Goal: Task Accomplishment & Management: Manage account settings

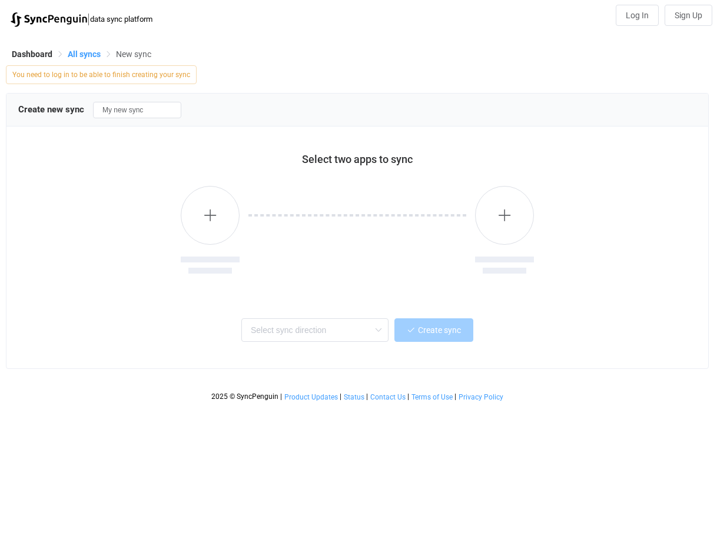
click at [81, 55] on span "All syncs" at bounding box center [84, 53] width 33 height 9
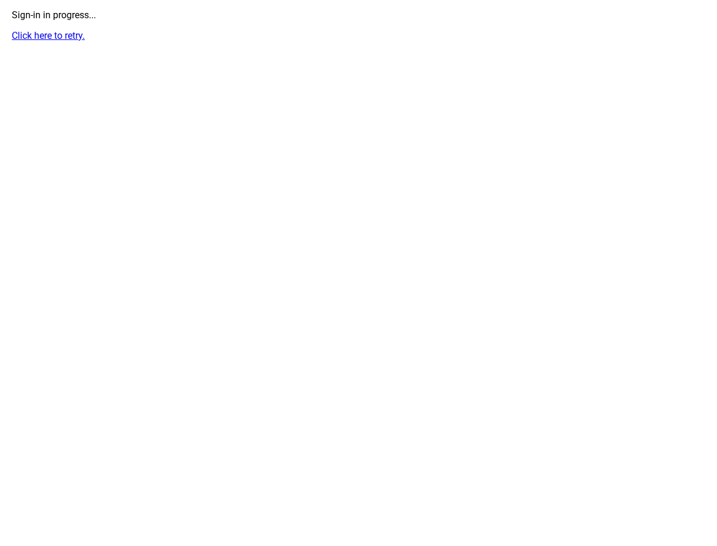
click at [58, 31] on link "Click here to retry." at bounding box center [48, 35] width 73 height 11
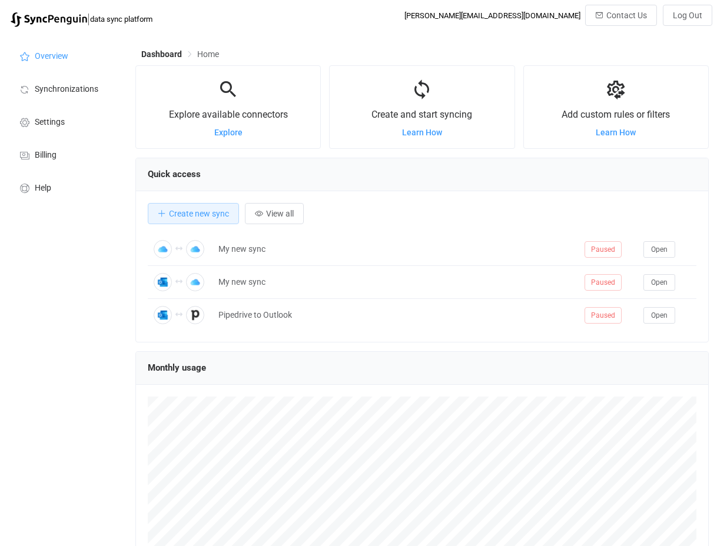
scroll to position [228, 574]
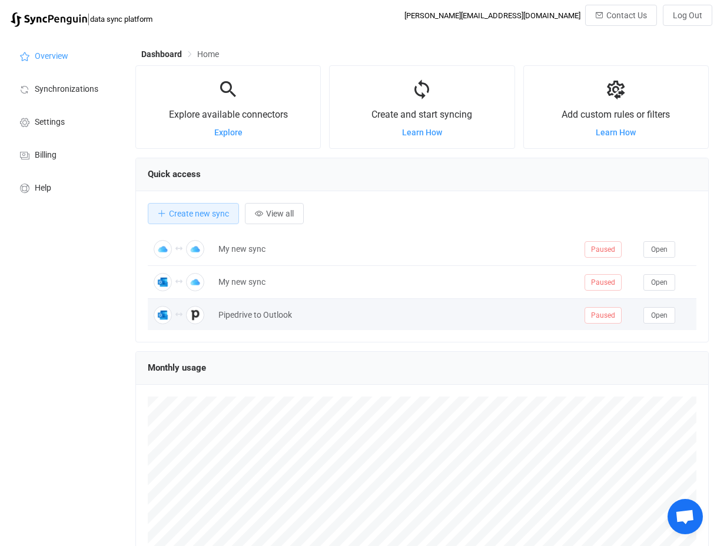
click at [232, 316] on div "Pipedrive to Outlook" at bounding box center [396, 316] width 366 height 14
click at [657, 314] on span "Open" at bounding box center [659, 315] width 16 height 8
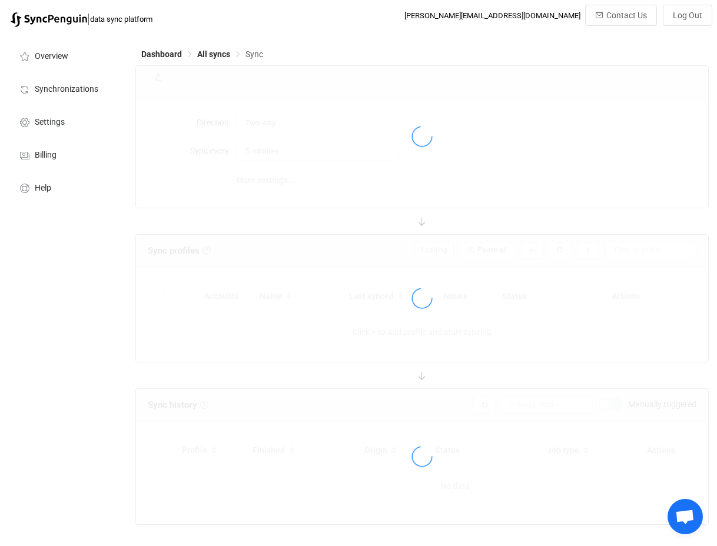
type input "10 minutes"
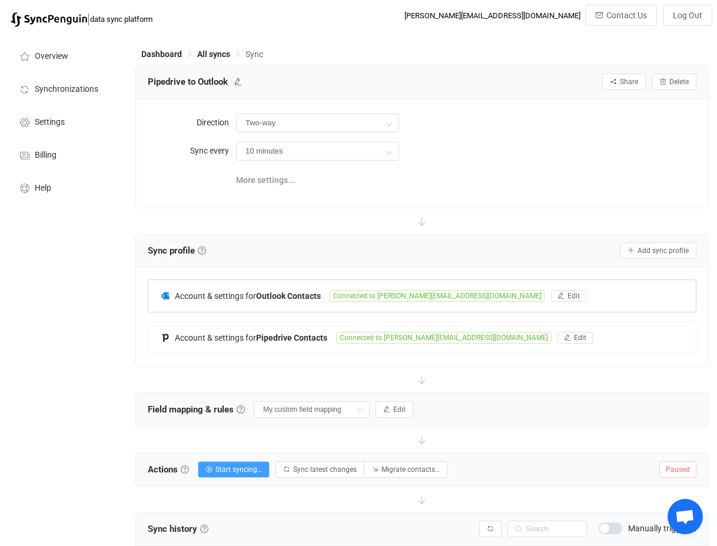
click at [246, 297] on span "Account & settings for" at bounding box center [215, 295] width 81 height 9
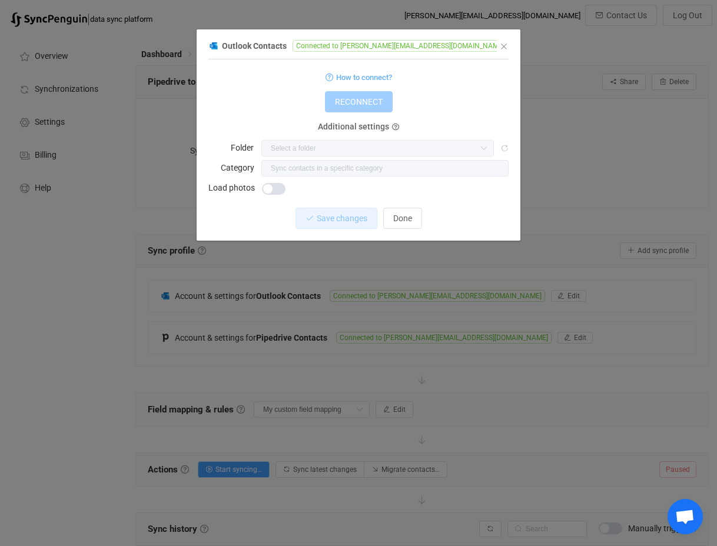
click at [266, 183] on span "dialog" at bounding box center [274, 189] width 24 height 12
click at [335, 220] on span "Save changes" at bounding box center [332, 218] width 51 height 9
click at [392, 132] on div "Additional settings" at bounding box center [358, 127] width 99 height 15
click at [393, 130] on icon "dialog" at bounding box center [395, 127] width 7 height 7
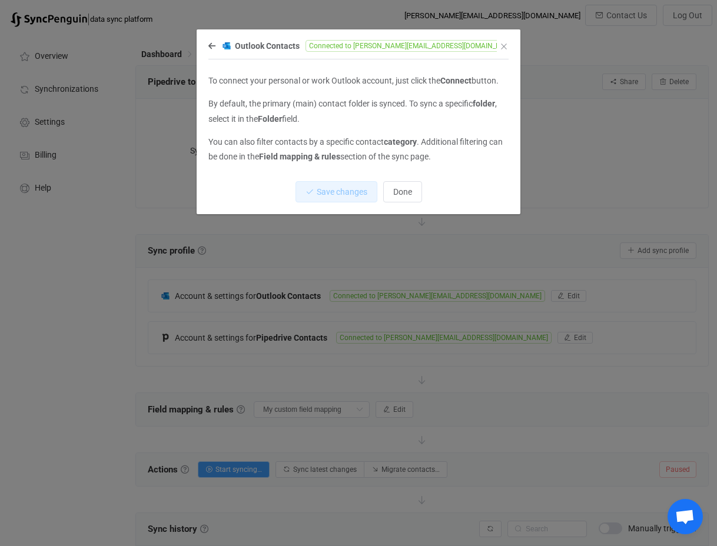
click at [393, 130] on div "To connect your personal or work Outlook account, just click the Connect button…" at bounding box center [358, 119] width 300 height 91
click at [402, 194] on span "Done" at bounding box center [402, 191] width 19 height 9
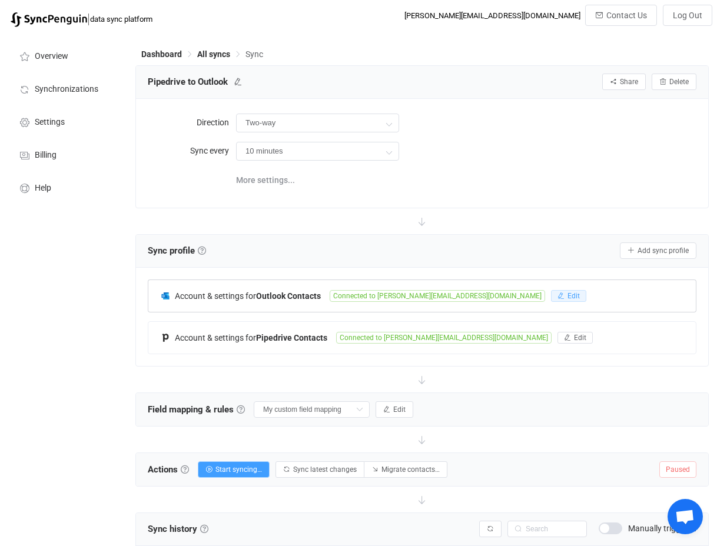
click at [551, 291] on button "Edit" at bounding box center [568, 296] width 35 height 12
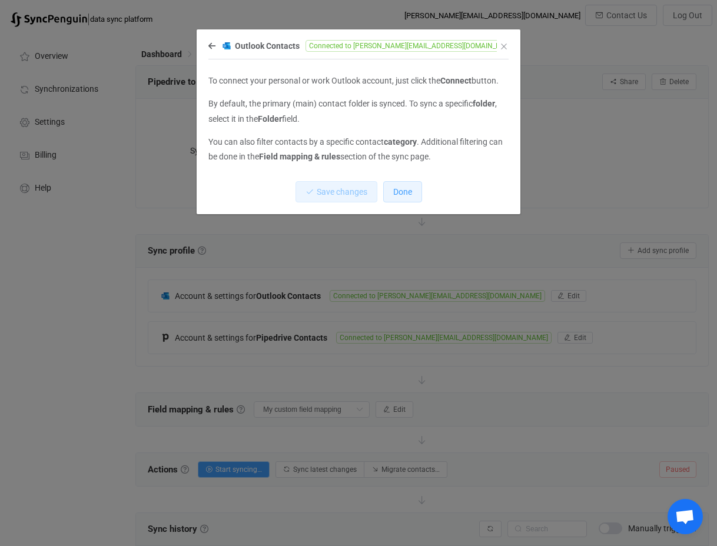
click at [402, 192] on span "Done" at bounding box center [402, 191] width 19 height 9
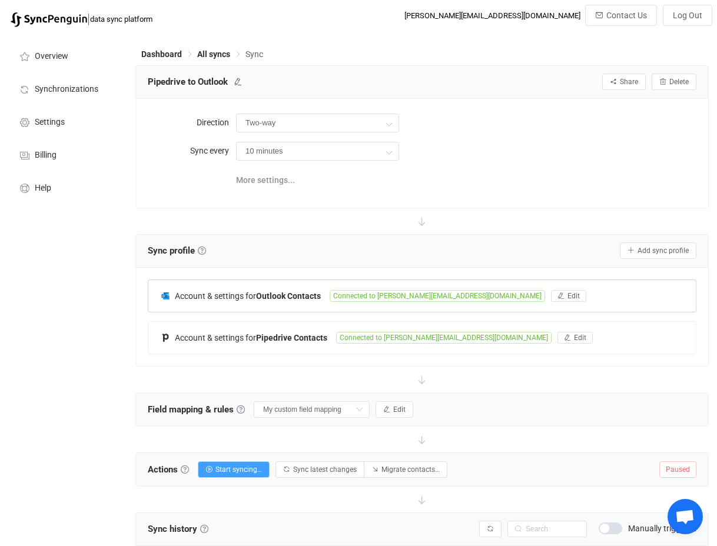
click at [395, 294] on span "Connected to Steve@hupropertygroup.com.au" at bounding box center [438, 296] width 216 height 12
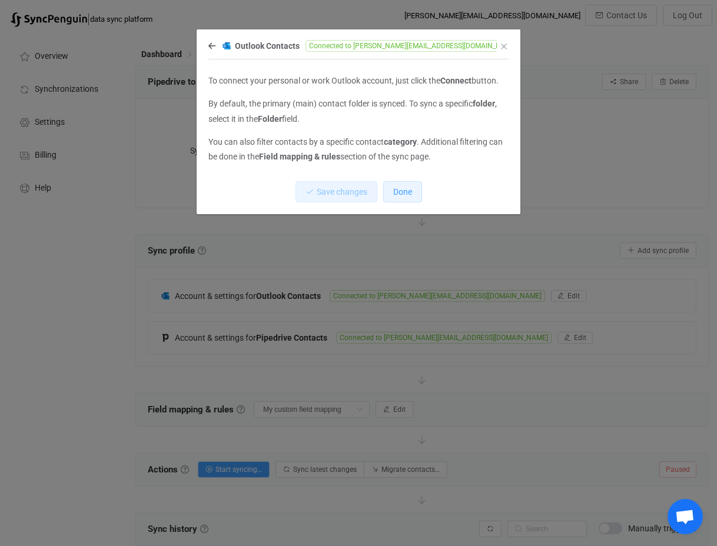
click at [395, 198] on button "Done" at bounding box center [402, 191] width 39 height 21
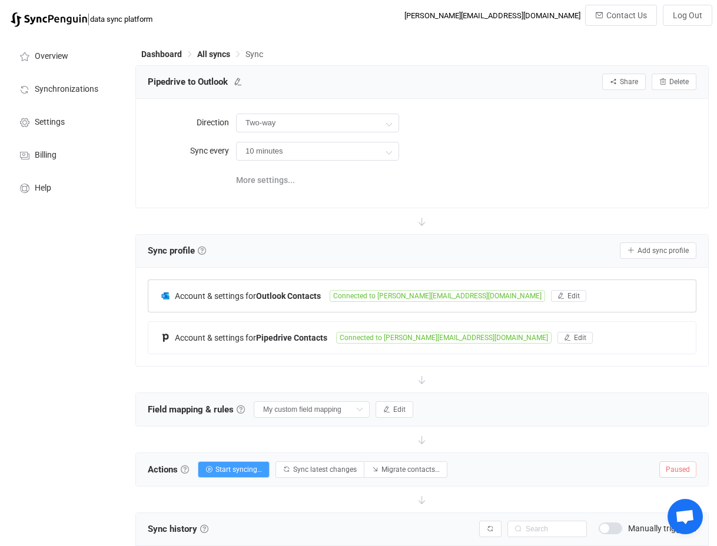
click at [281, 291] on b "Outlook Contacts" at bounding box center [288, 295] width 65 height 9
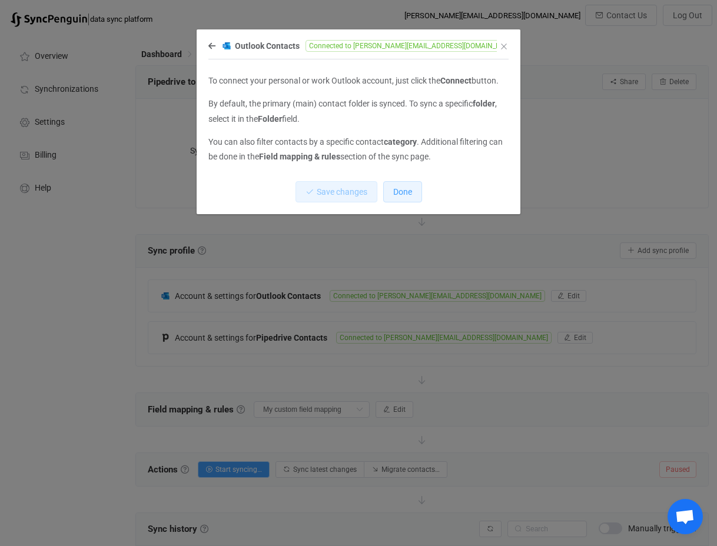
click at [409, 191] on span "Done" at bounding box center [402, 191] width 19 height 9
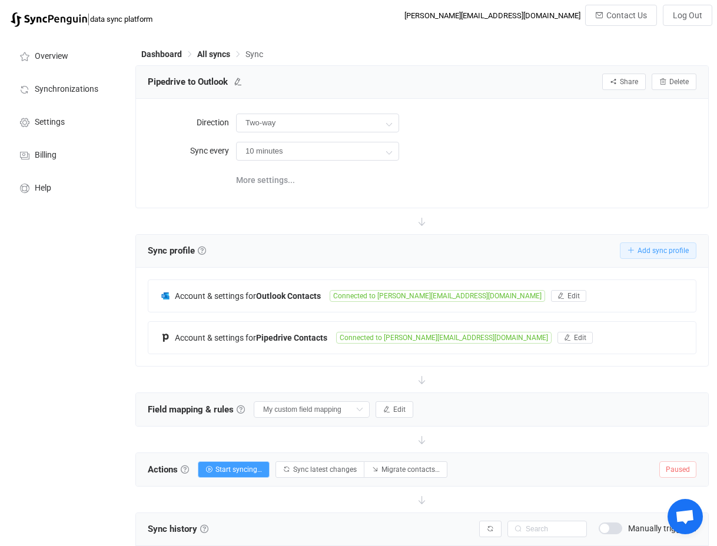
click at [664, 251] on span "Add sync profile" at bounding box center [663, 251] width 51 height 8
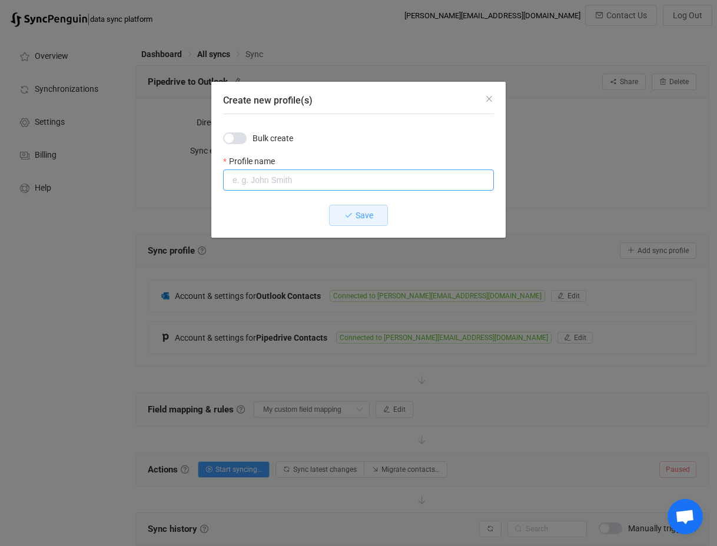
click at [283, 183] on input "Create new profile(s)" at bounding box center [358, 180] width 271 height 21
click at [482, 104] on div "Create new profile(s)" at bounding box center [358, 98] width 294 height 32
click at [488, 99] on icon "Close" at bounding box center [489, 98] width 9 height 9
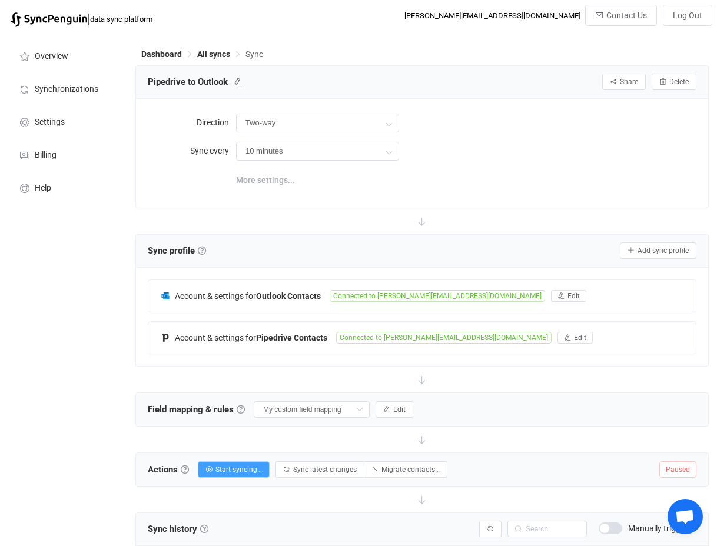
click at [261, 178] on span "More settings..." at bounding box center [265, 180] width 59 height 24
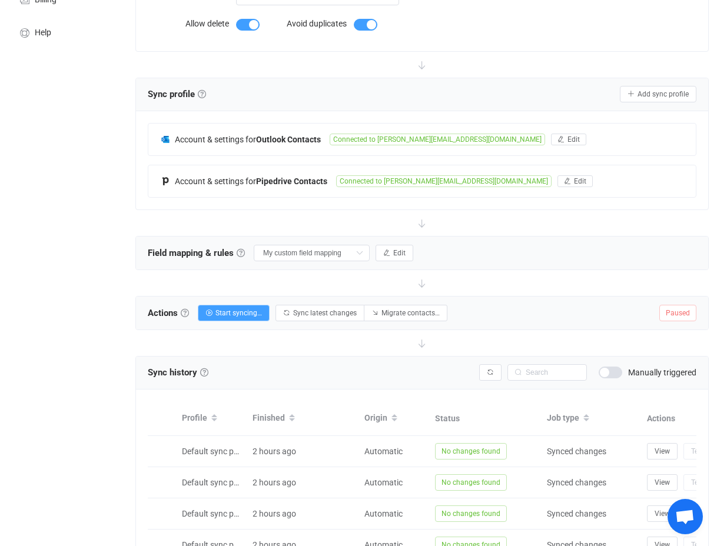
scroll to position [157, 0]
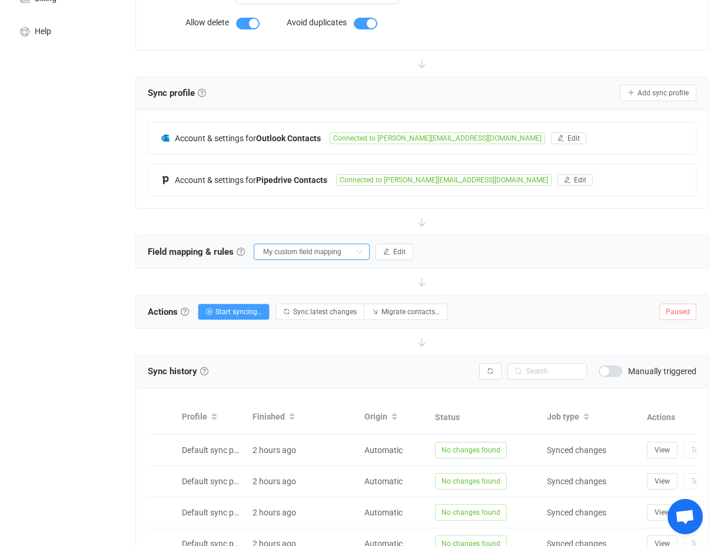
click at [327, 254] on input "My custom field mapping" at bounding box center [312, 252] width 116 height 16
click at [396, 254] on button "Edit" at bounding box center [395, 252] width 38 height 16
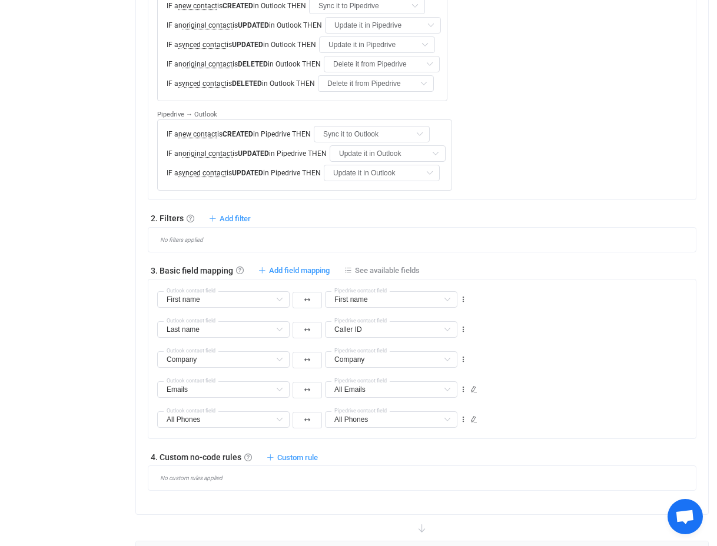
scroll to position [618, 0]
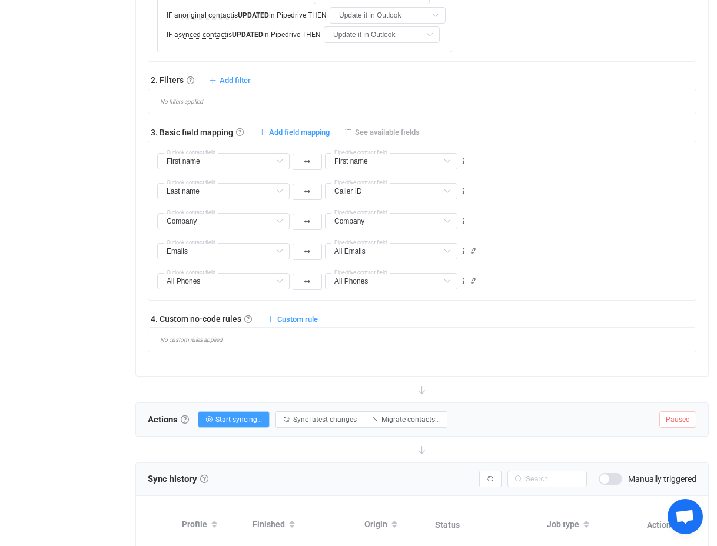
click at [362, 133] on span "See available fields" at bounding box center [387, 132] width 65 height 9
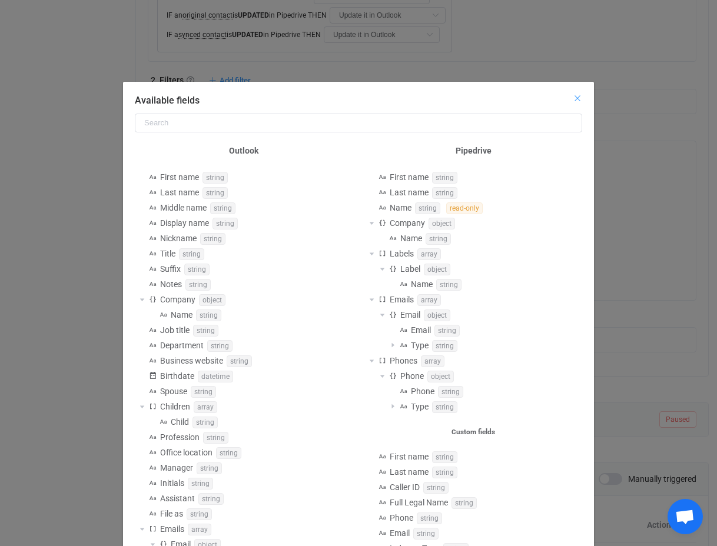
click at [581, 101] on icon "Close" at bounding box center [577, 98] width 9 height 9
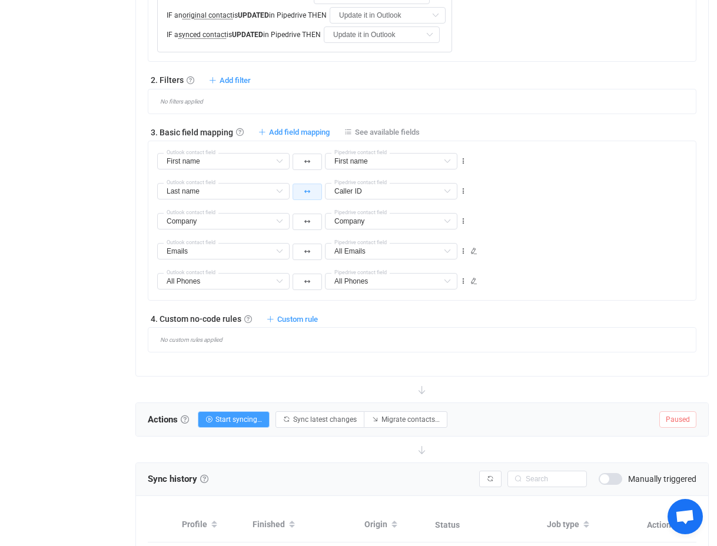
click at [314, 198] on button "button" at bounding box center [307, 192] width 29 height 16
click at [313, 269] on li at bounding box center [306, 266] width 29 height 21
click at [624, 247] on div "Emails Middle name Default field Display name Default field Nickname Default fi…" at bounding box center [426, 246] width 539 height 30
click at [281, 192] on icon at bounding box center [279, 191] width 15 height 16
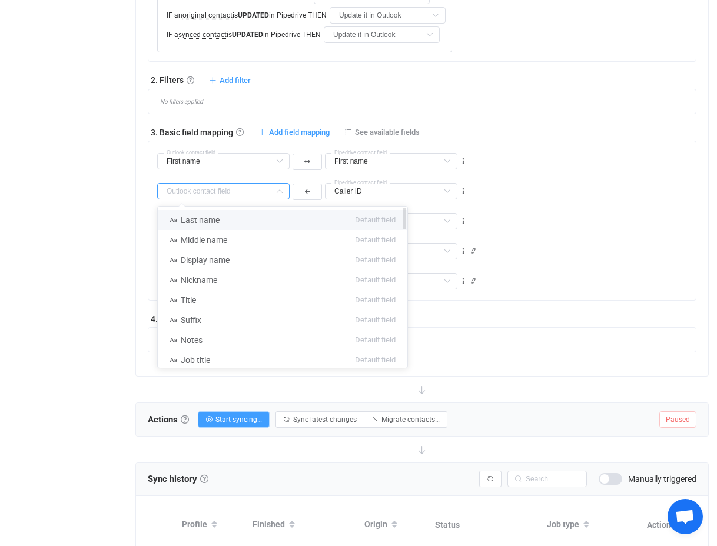
click at [238, 220] on li "Last name Default field" at bounding box center [283, 220] width 250 height 20
type input "Last name"
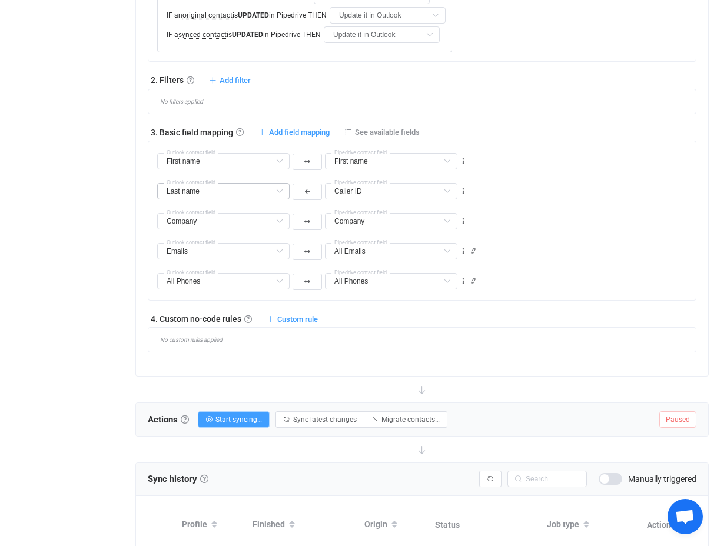
click at [604, 261] on div "All Phones Middle name Default field Display name Default field Nickname Defaul…" at bounding box center [426, 276] width 539 height 30
click at [463, 190] on icon at bounding box center [463, 191] width 8 height 8
click at [276, 315] on link "Custom rule" at bounding box center [292, 319] width 51 height 9
click at [610, 261] on div "All Phones Middle name Default field Display name Default field Nickname Defaul…" at bounding box center [426, 276] width 539 height 30
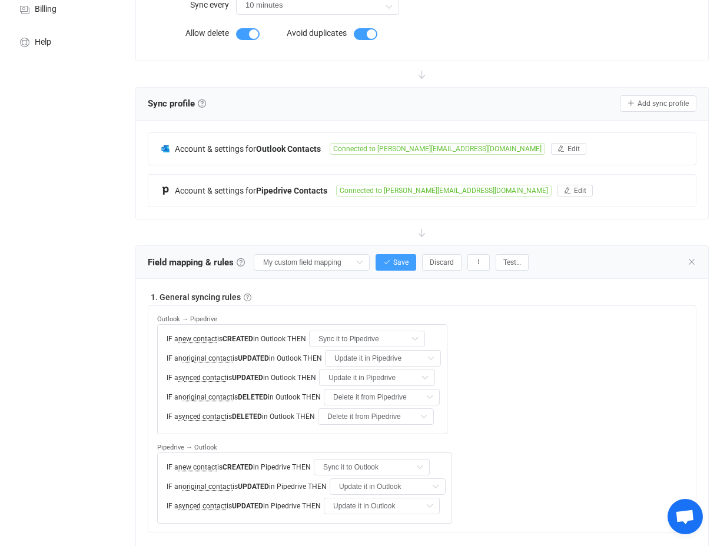
scroll to position [0, 0]
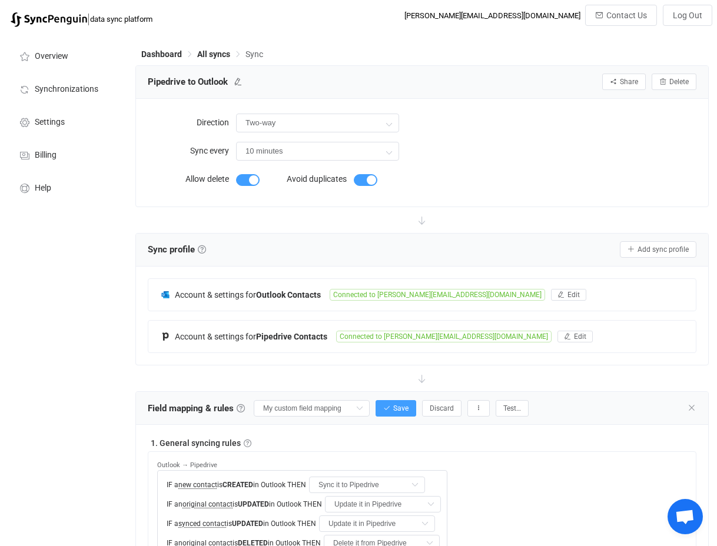
click at [263, 108] on div "Direction Two-way Two-way Outlook Pipedrive Pipedrive Outlook Sync every 10 min…" at bounding box center [422, 153] width 572 height 108
click at [264, 123] on input "Two-way" at bounding box center [317, 123] width 163 height 19
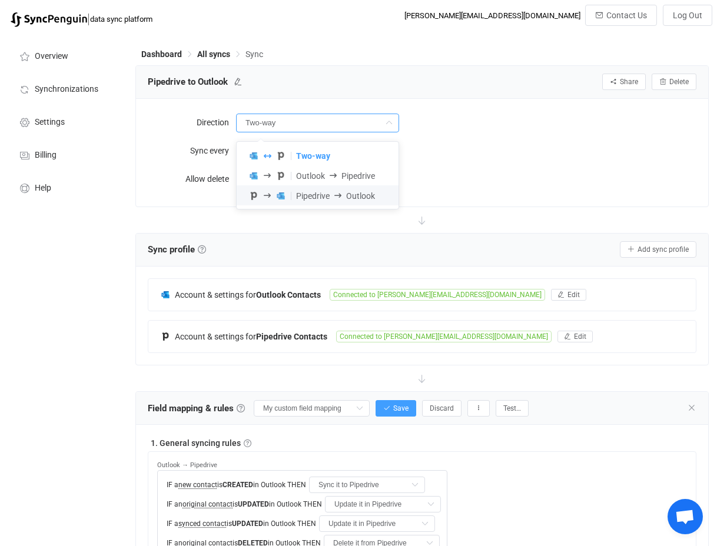
click at [320, 195] on span "Pipedrive" at bounding box center [313, 195] width 34 height 9
type input "Pipedrive → Outlook"
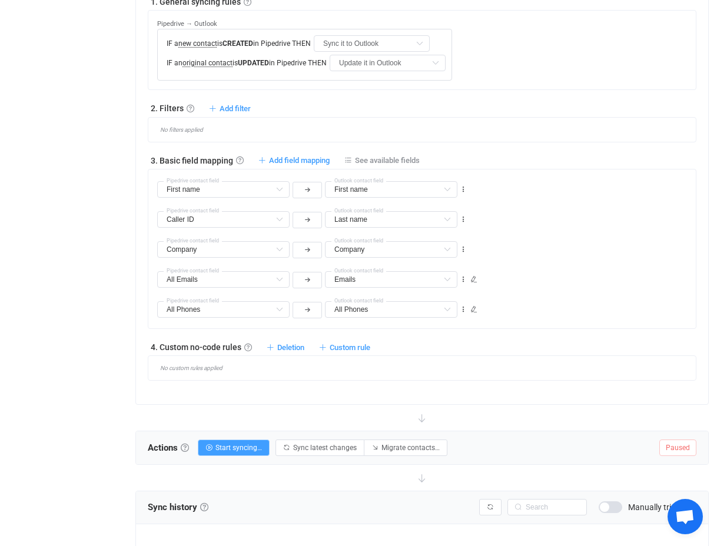
scroll to position [474, 0]
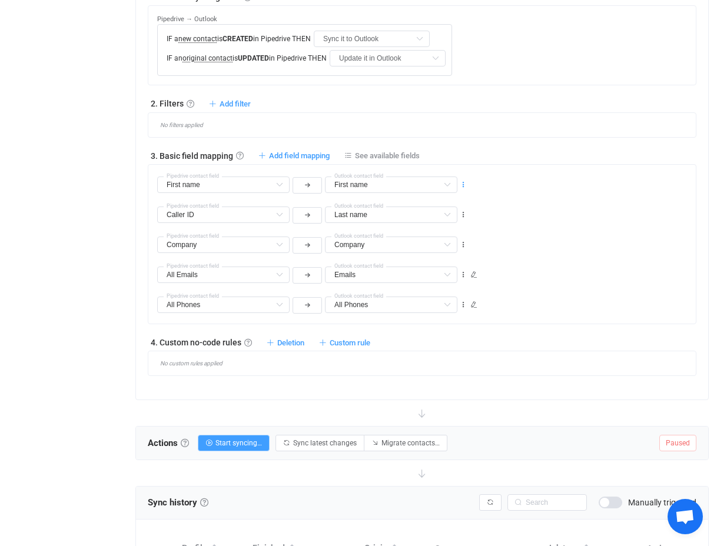
click at [465, 186] on icon at bounding box center [463, 185] width 8 height 8
click at [438, 251] on li "Delete" at bounding box center [427, 255] width 77 height 21
type input "Caller ID"
type input "Last name"
type input "Company"
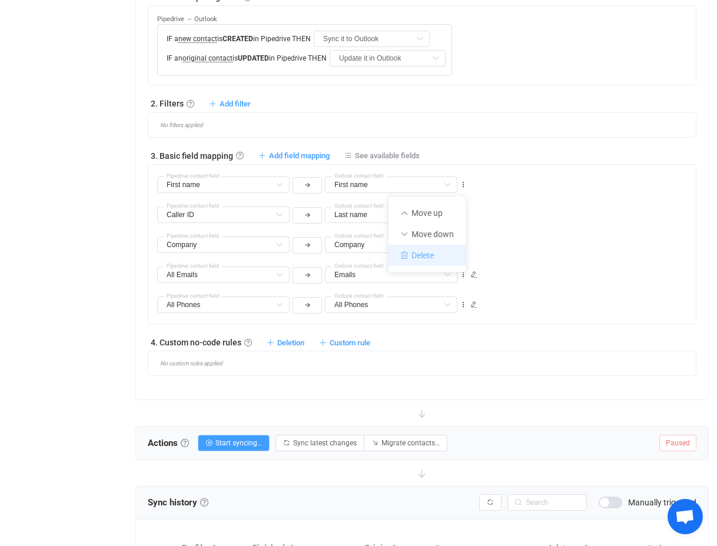
type input "Company"
type input "All Emails"
type input "Emails"
type input "All Phones"
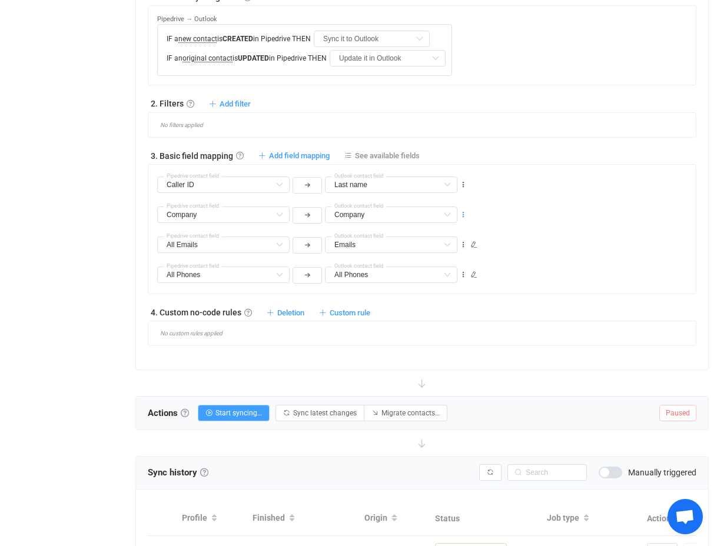
click at [463, 212] on icon at bounding box center [463, 215] width 8 height 8
click at [430, 287] on li "Delete" at bounding box center [427, 285] width 77 height 21
type input "All Emails"
type input "Emails"
type input "All Phones"
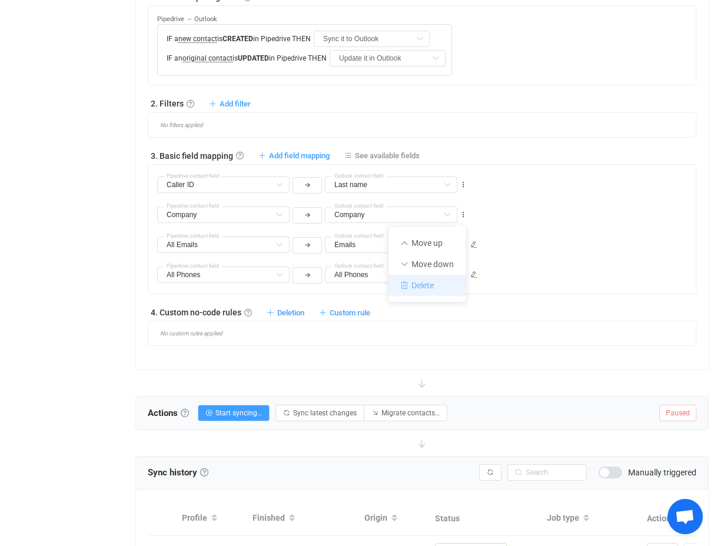
type input "All Phones"
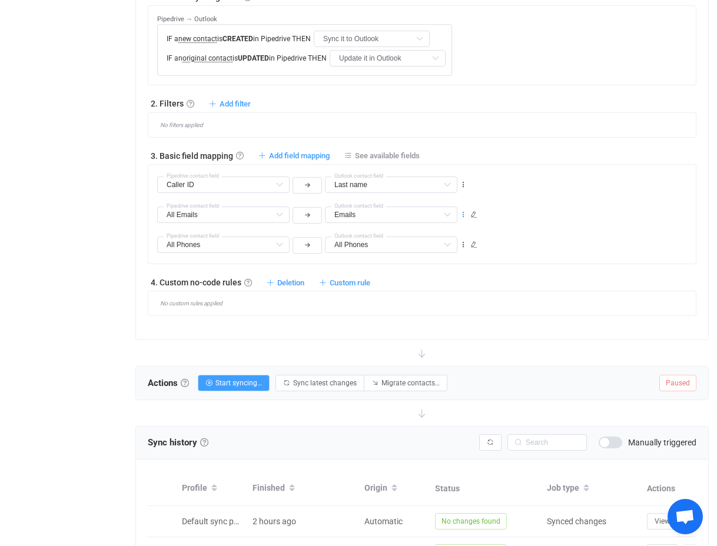
click at [464, 213] on icon at bounding box center [463, 215] width 8 height 8
click at [433, 289] on li "Delete" at bounding box center [427, 285] width 77 height 21
type input "All Phones"
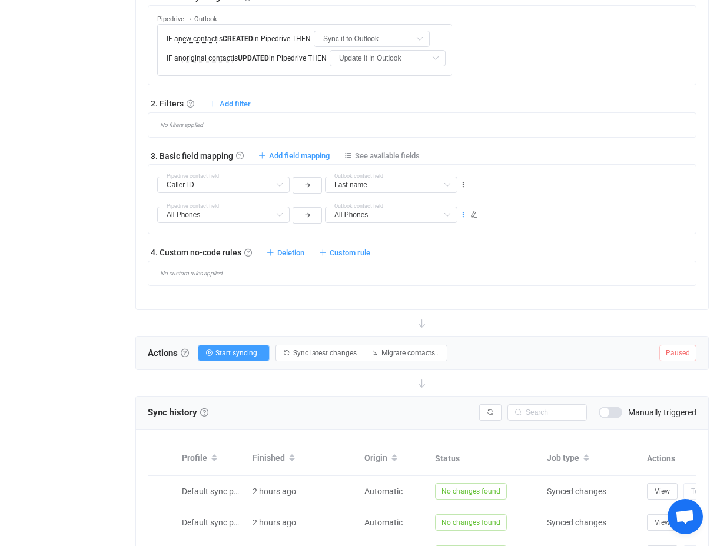
click at [463, 212] on icon at bounding box center [463, 215] width 8 height 8
click at [426, 293] on li "Delete" at bounding box center [427, 285] width 77 height 21
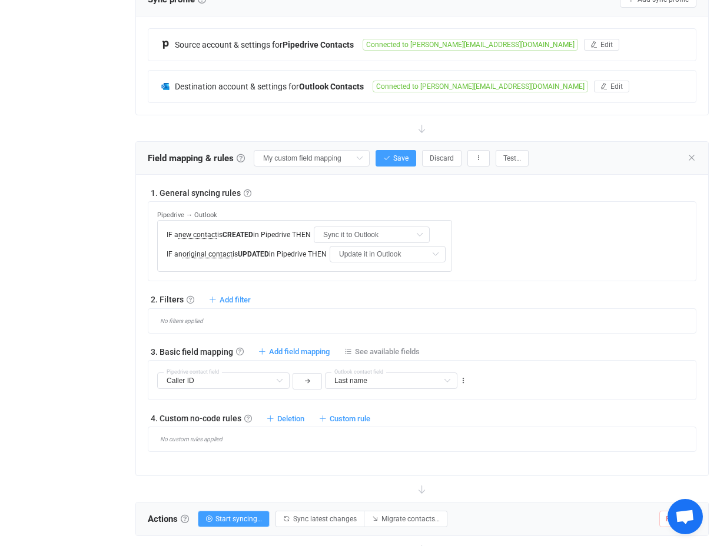
scroll to position [277, 0]
click at [393, 160] on span "Save" at bounding box center [400, 159] width 15 height 8
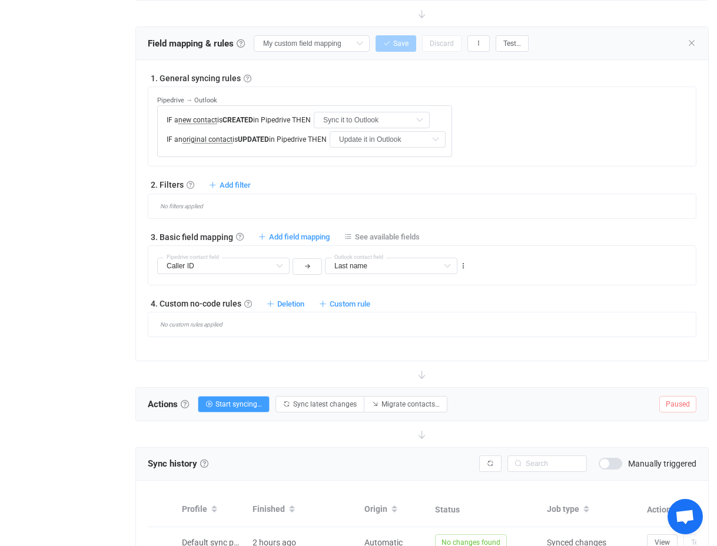
scroll to position [0, 0]
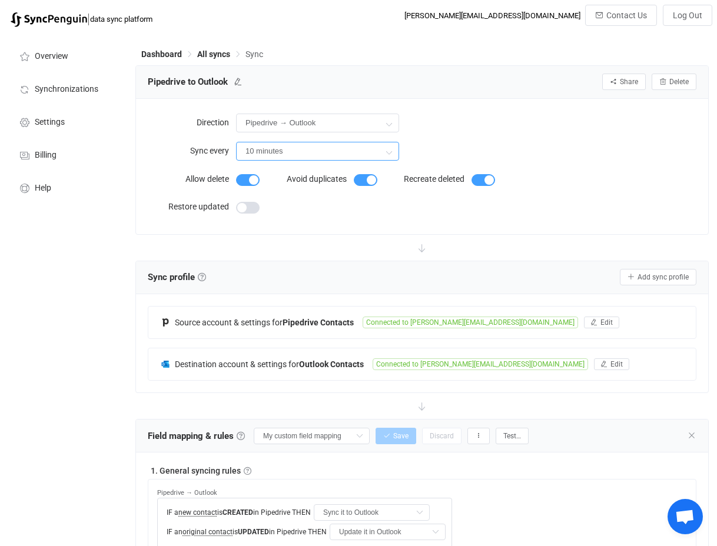
click at [257, 150] on input "10 minutes" at bounding box center [317, 151] width 163 height 19
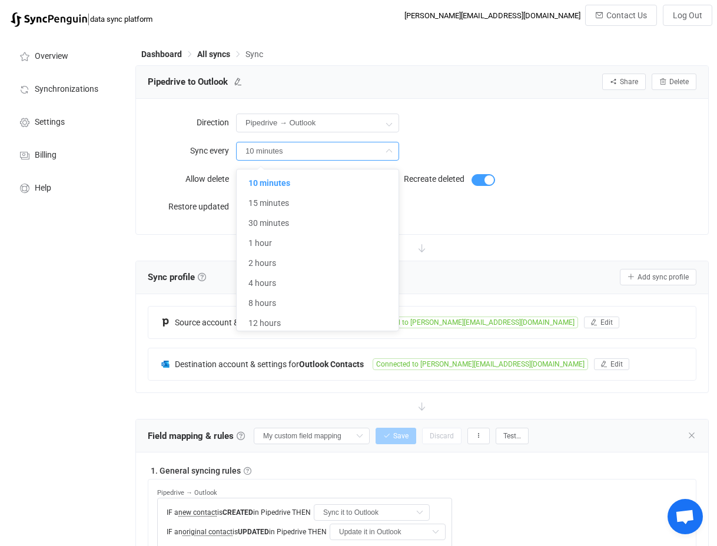
click at [193, 162] on label "Sync every" at bounding box center [192, 151] width 88 height 24
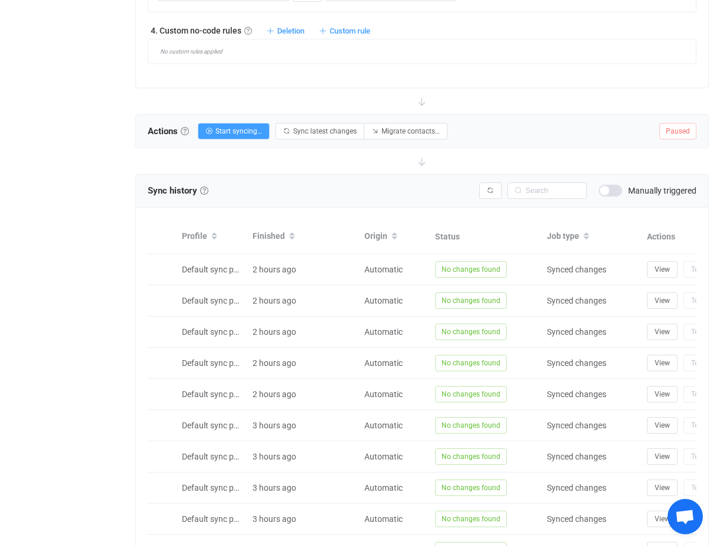
scroll to position [649, 0]
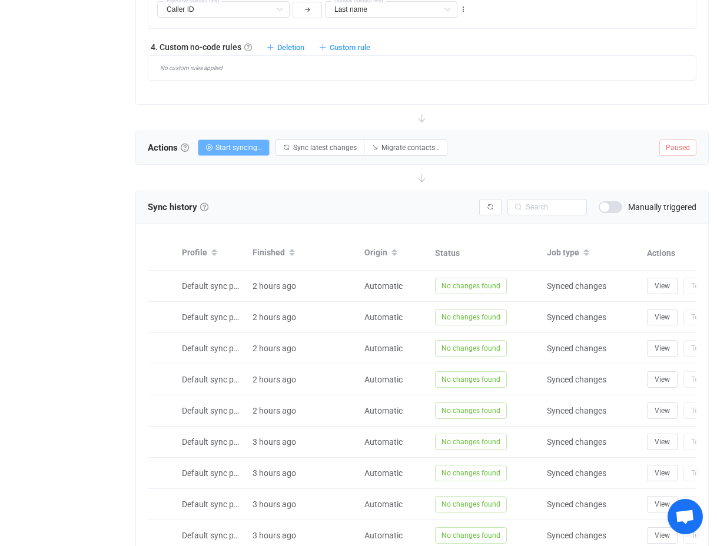
click at [224, 150] on span "Start syncing…" at bounding box center [239, 148] width 47 height 8
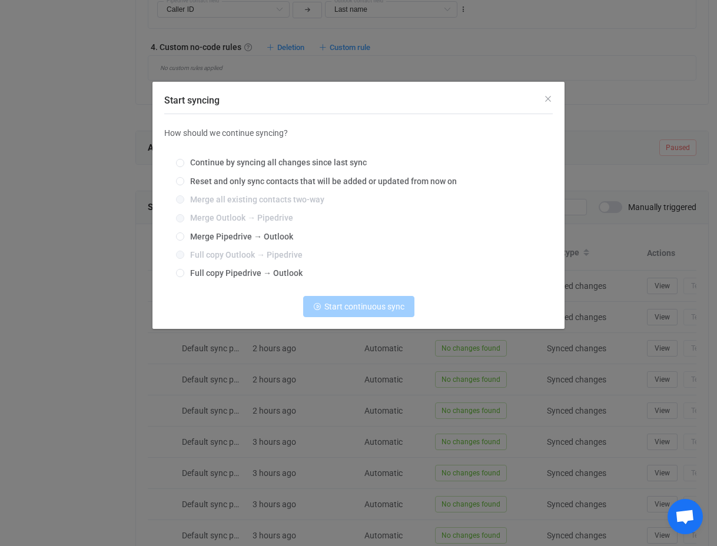
click at [183, 132] on span "How should we continue syncing?" at bounding box center [226, 132] width 124 height 9
click at [311, 188] on div "Continue by syncing all changes since last sync Reset and only sync contacts th…" at bounding box center [358, 219] width 389 height 138
click at [305, 180] on span "Reset and only sync contacts that will be added or updated from now on" at bounding box center [320, 181] width 273 height 9
click at [184, 180] on input "Reset and only sync contacts that will be added or updated from now on" at bounding box center [180, 181] width 8 height 9
radio input "true"
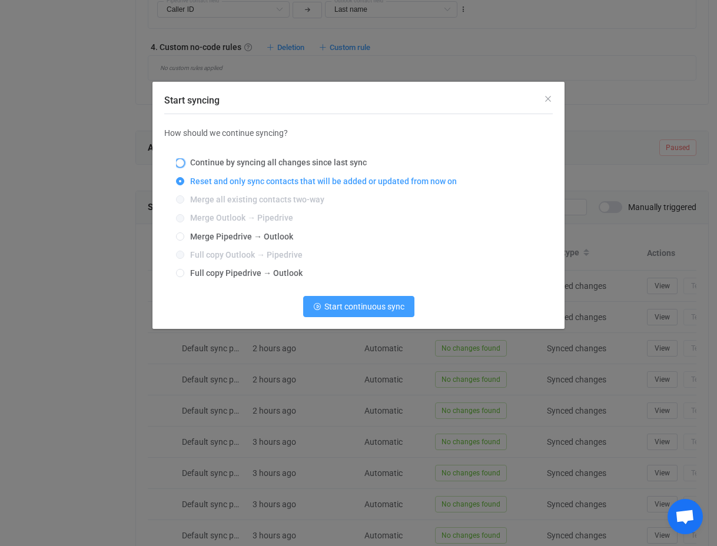
click at [317, 167] on span "Continue by syncing all changes since last sync" at bounding box center [275, 162] width 183 height 9
click at [184, 167] on input "Continue by syncing all changes since last sync" at bounding box center [180, 163] width 8 height 9
radio input "true"
radio input "false"
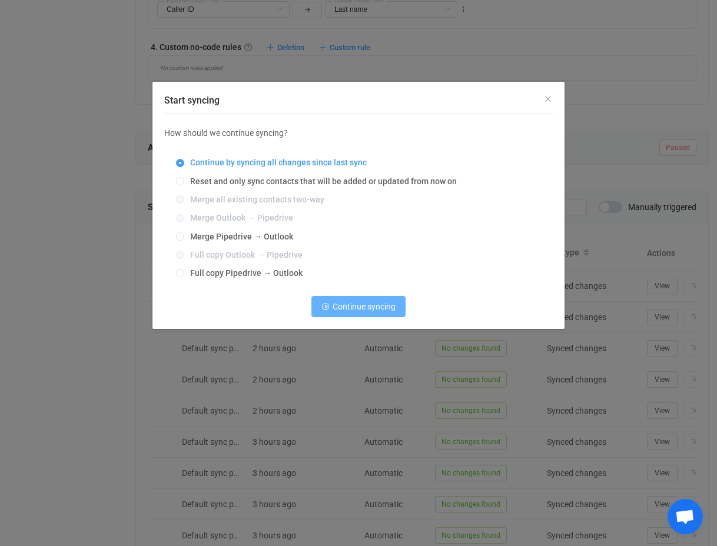
click at [366, 311] on span "Continue syncing" at bounding box center [364, 306] width 63 height 9
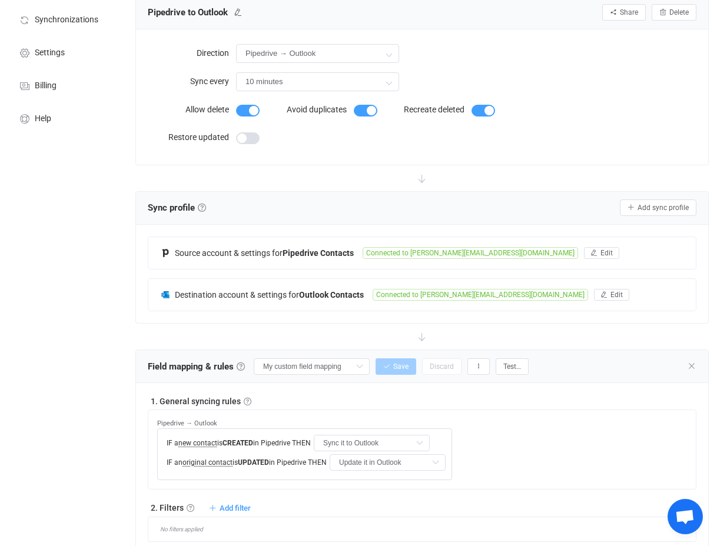
scroll to position [0, 0]
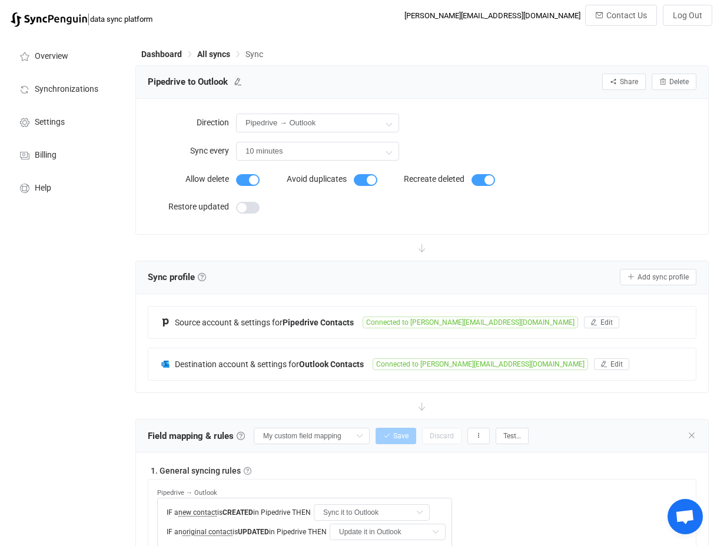
click at [218, 52] on span "All syncs" at bounding box center [213, 53] width 33 height 9
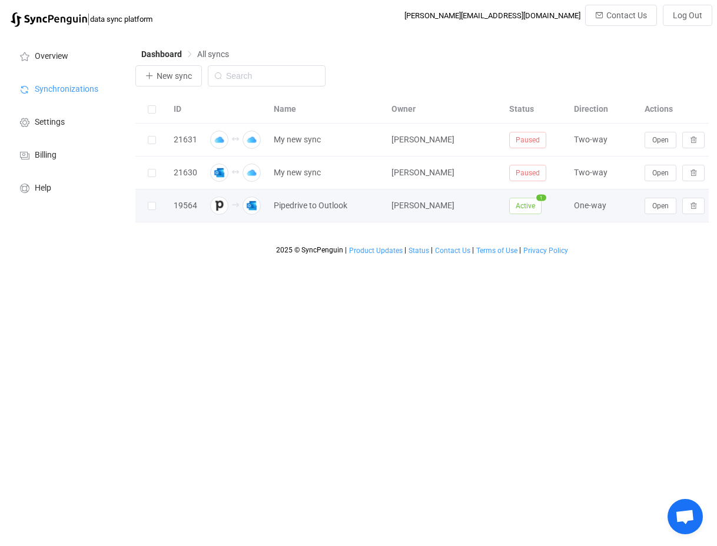
click at [409, 201] on span "Steve Jones" at bounding box center [423, 205] width 63 height 9
click at [655, 208] on span "Open" at bounding box center [660, 206] width 16 height 8
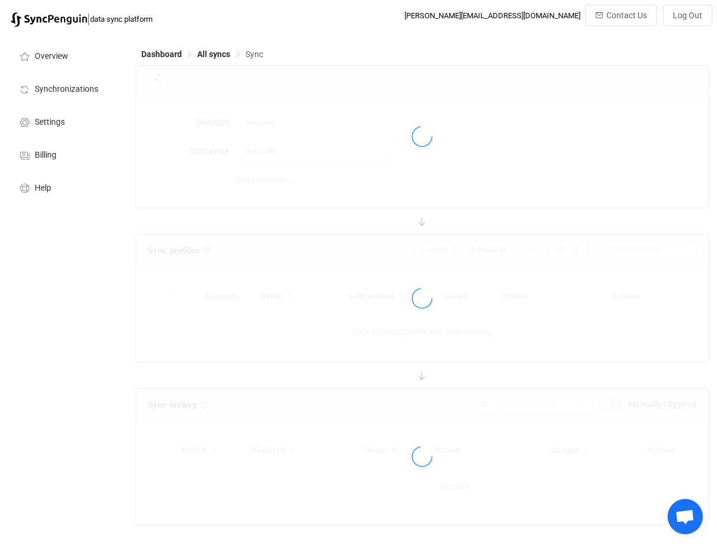
type input "Pipedrive → Outlook"
type input "10 minutes"
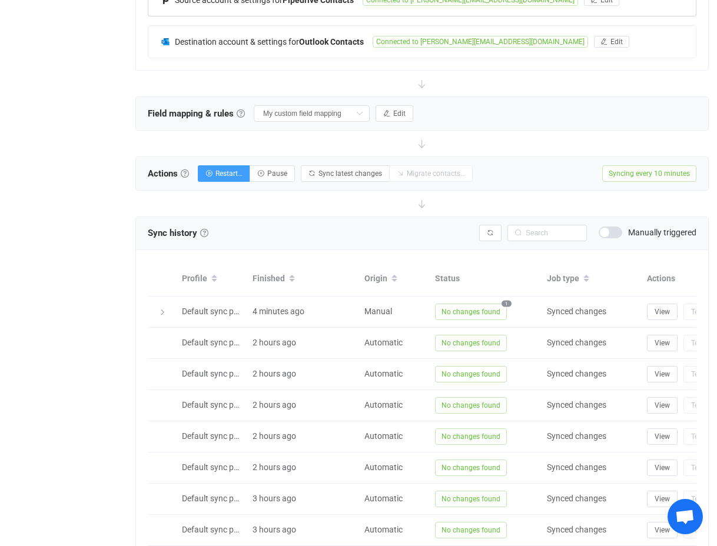
scroll to position [432, 0]
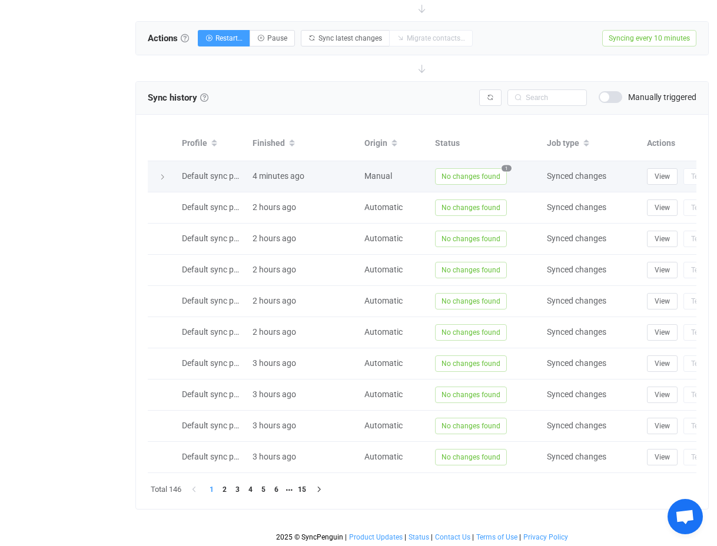
click at [480, 174] on span "No changes found" at bounding box center [471, 176] width 72 height 16
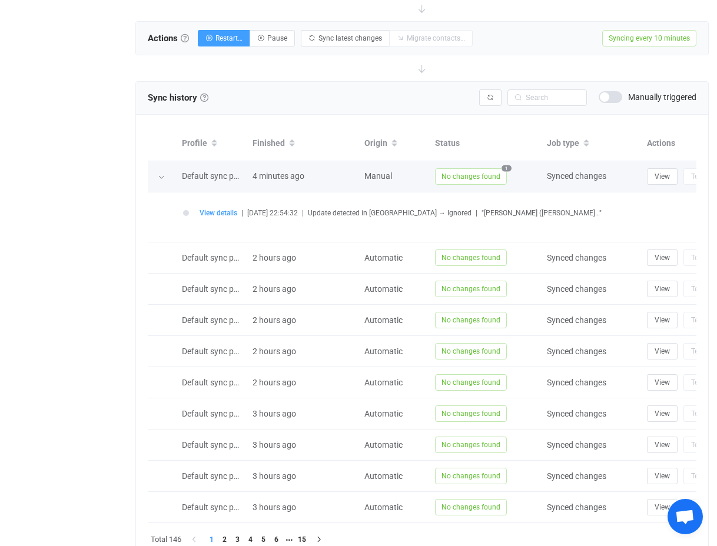
click at [464, 170] on span "No changes found" at bounding box center [471, 176] width 72 height 16
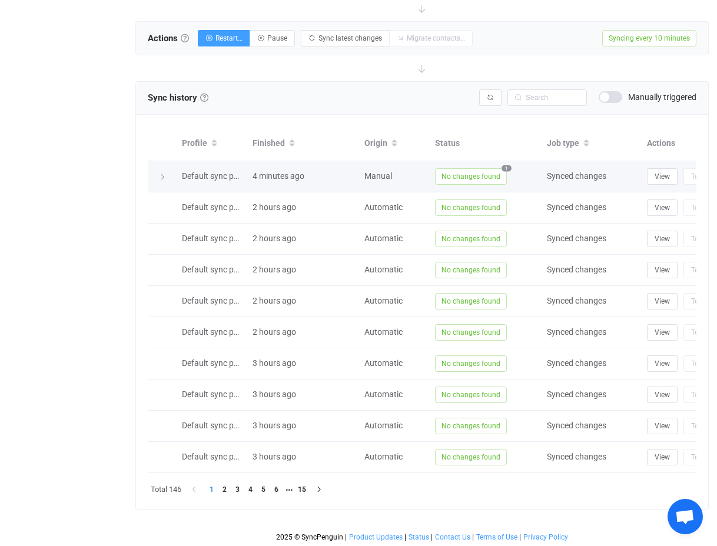
click at [464, 170] on span "No changes found" at bounding box center [471, 176] width 72 height 16
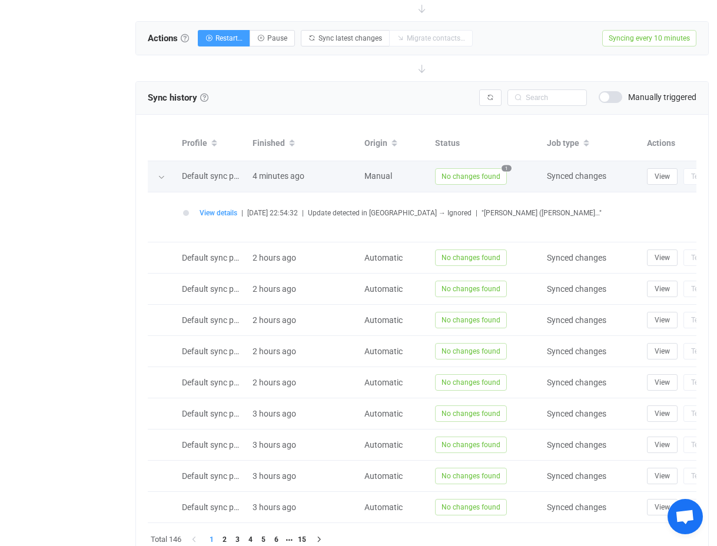
scroll to position [0, 0]
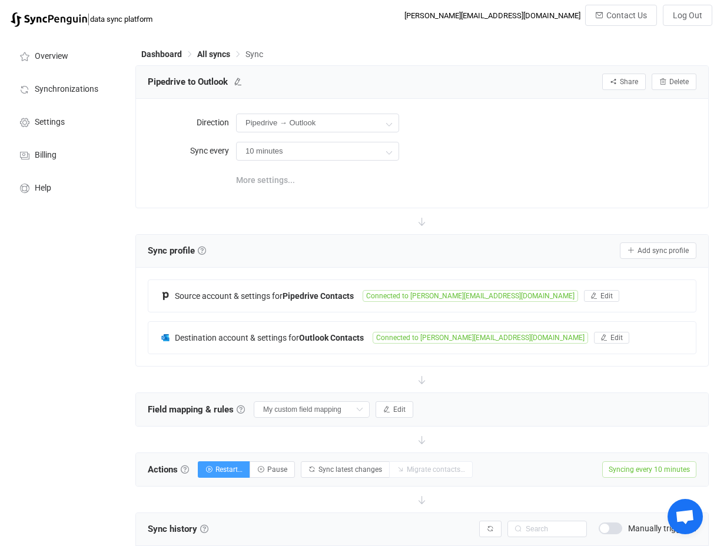
click at [269, 179] on span "More settings..." at bounding box center [265, 180] width 59 height 24
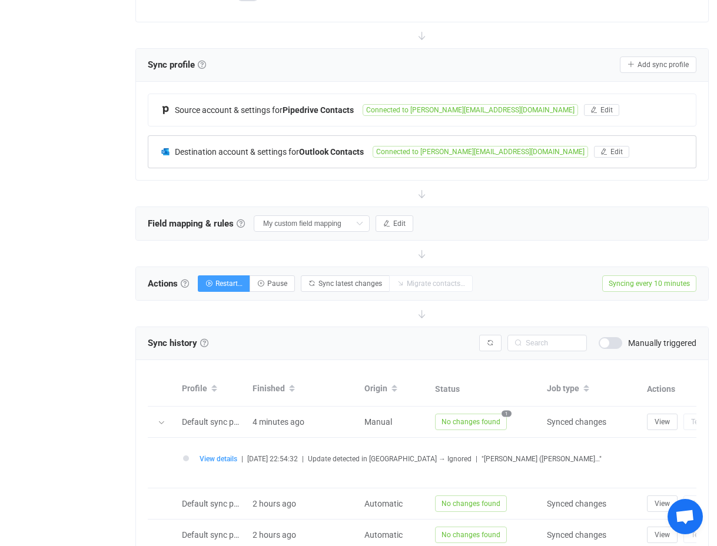
scroll to position [269, 0]
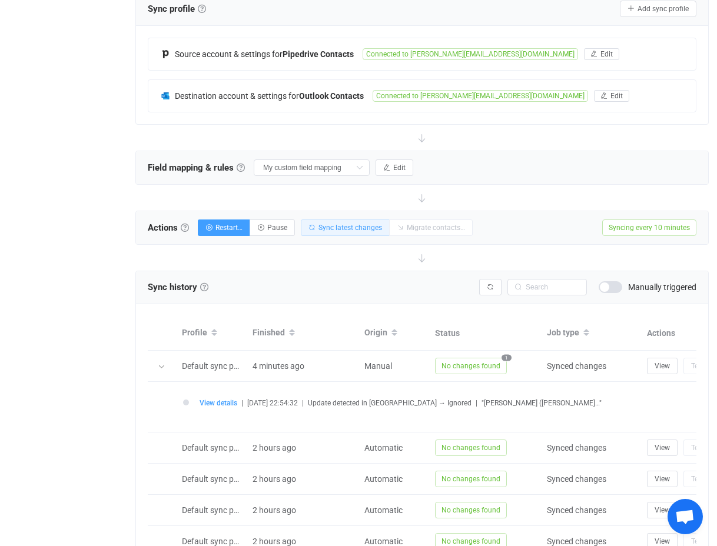
click at [337, 227] on span "Sync latest changes" at bounding box center [351, 228] width 64 height 8
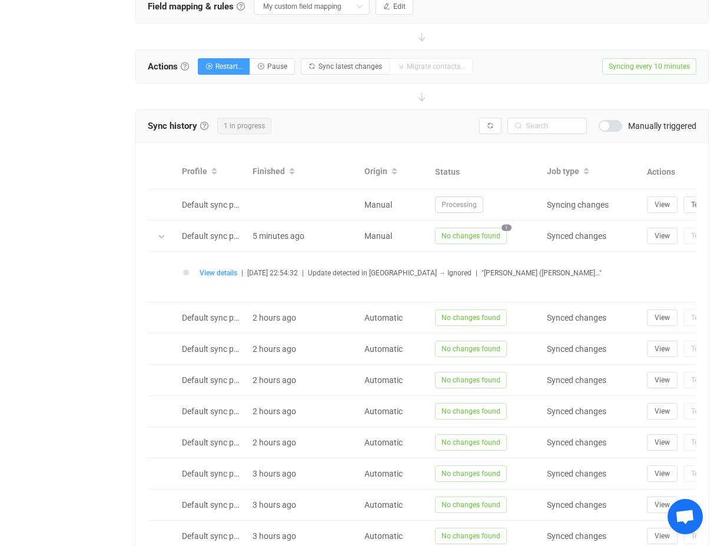
scroll to position [425, 0]
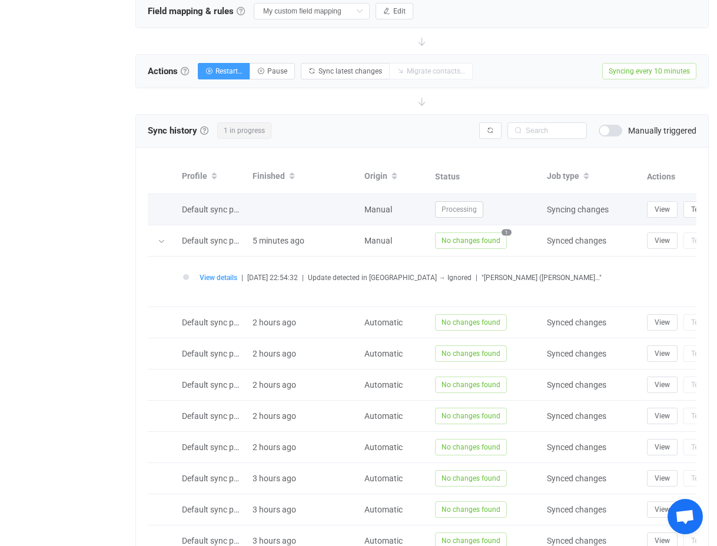
click at [230, 214] on div "Default sync profile" at bounding box center [211, 210] width 71 height 14
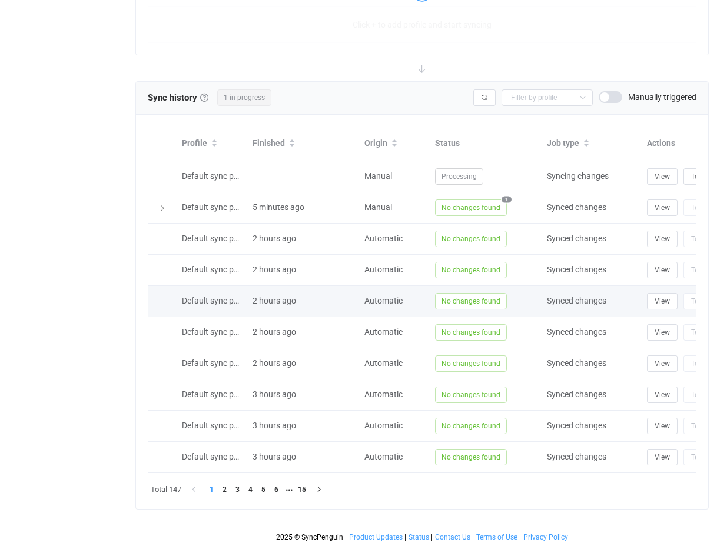
type input "Pipedrive → Outlook"
type input "10 minutes"
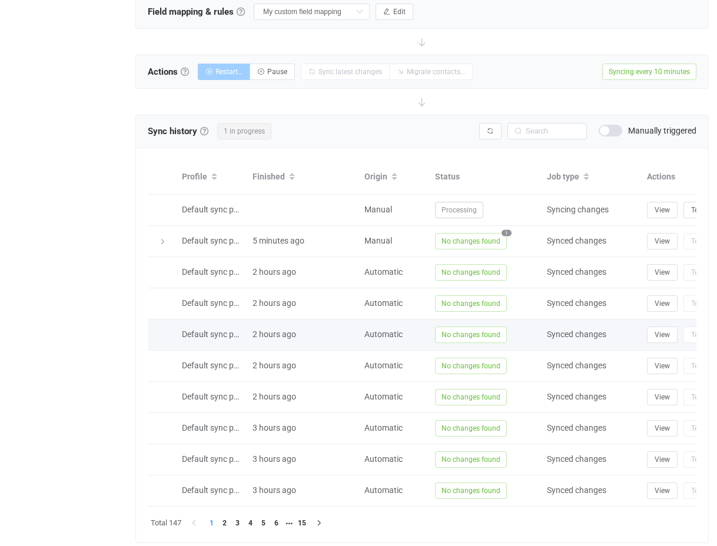
scroll to position [399, 0]
